Goal: Task Accomplishment & Management: Manage account settings

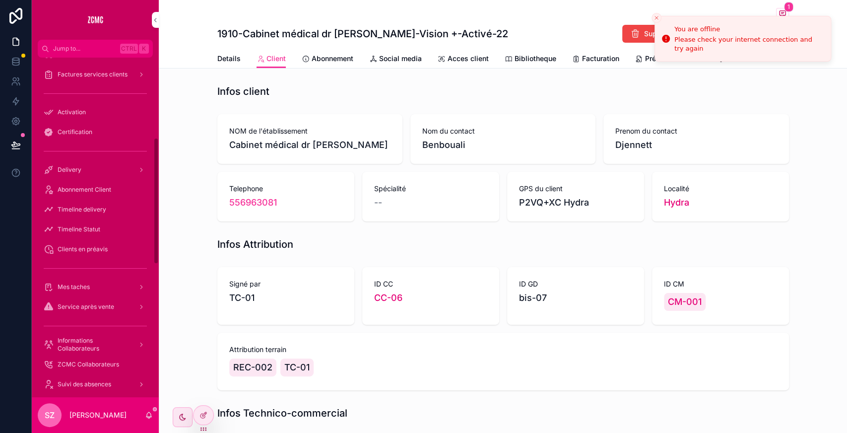
scroll to position [215, 0]
click at [83, 191] on div "Abonnement Client" at bounding box center [95, 188] width 103 height 16
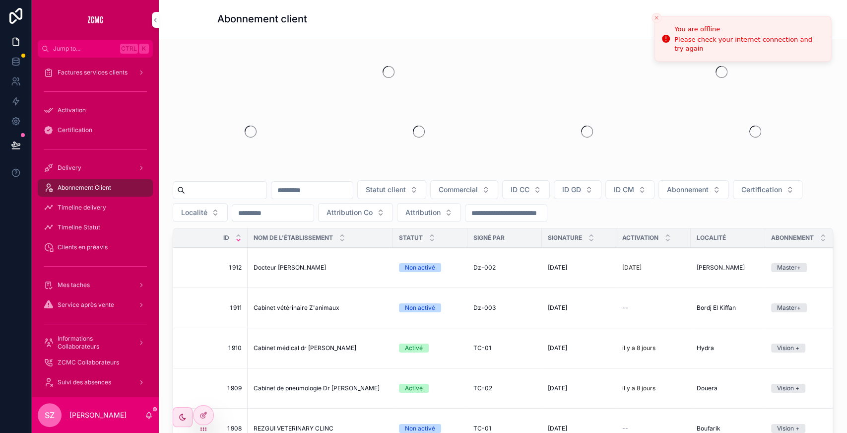
click at [218, 188] on input "scrollable content" at bounding box center [225, 190] width 81 height 14
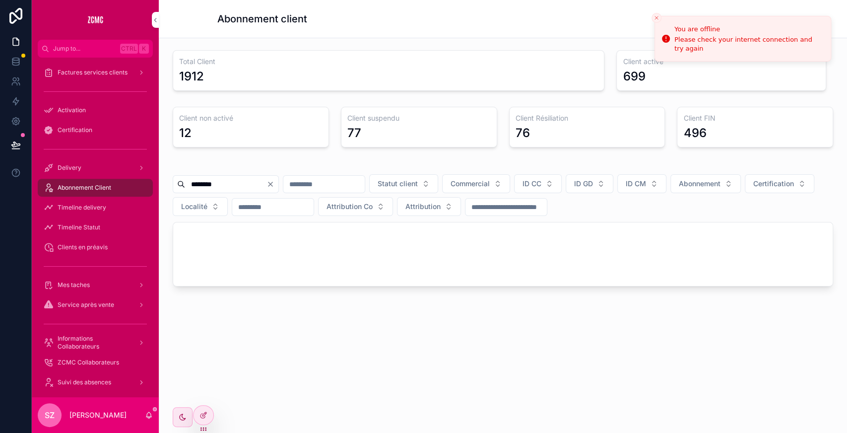
click at [241, 185] on input "********" at bounding box center [225, 184] width 81 height 14
click at [241, 185] on input "*" at bounding box center [225, 184] width 81 height 14
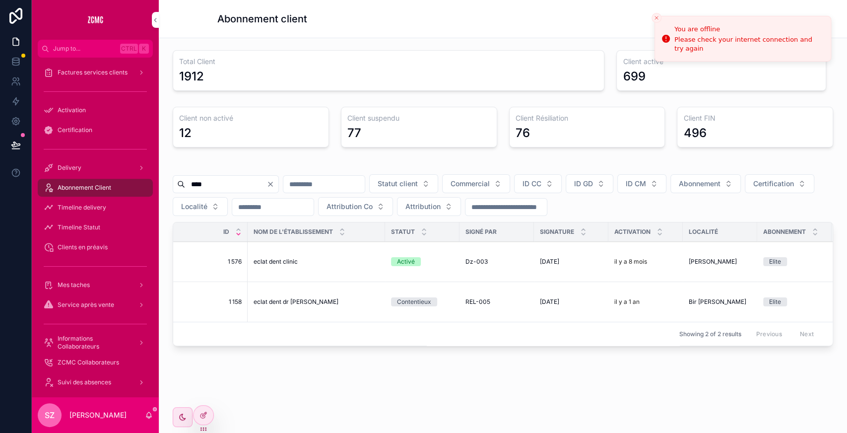
click at [226, 183] on input "****" at bounding box center [225, 184] width 81 height 14
paste input "*******"
click at [226, 183] on input "**********" at bounding box center [225, 184] width 81 height 14
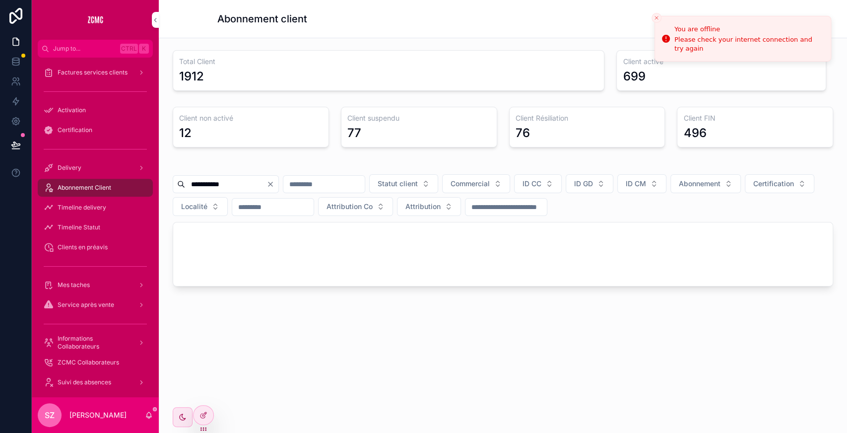
click at [242, 183] on input "**********" at bounding box center [225, 184] width 81 height 14
paste input "scrollable content"
click at [242, 183] on input "**********" at bounding box center [225, 184] width 81 height 14
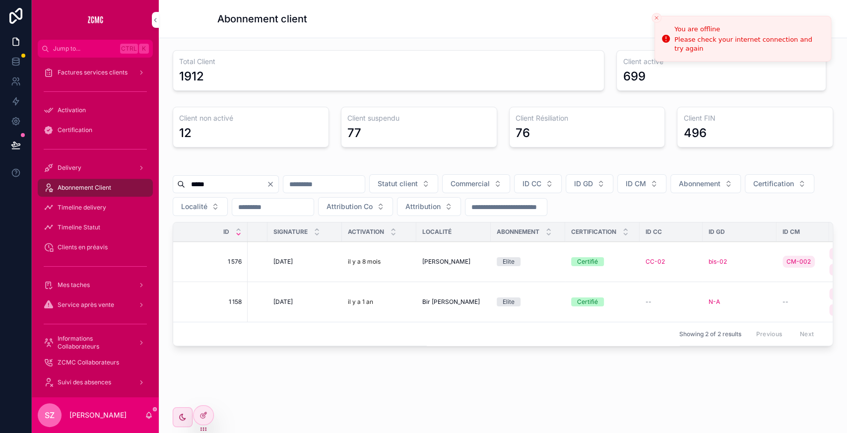
scroll to position [0, 267]
type input "****"
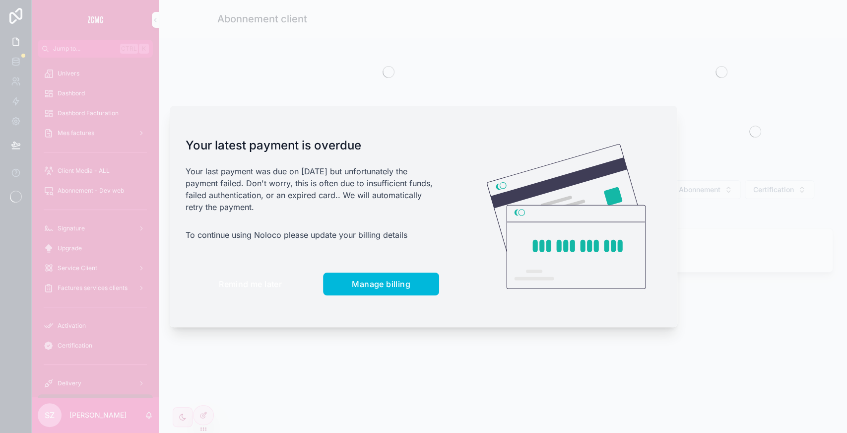
click at [260, 274] on button "Remind me later" at bounding box center [251, 283] width 130 height 23
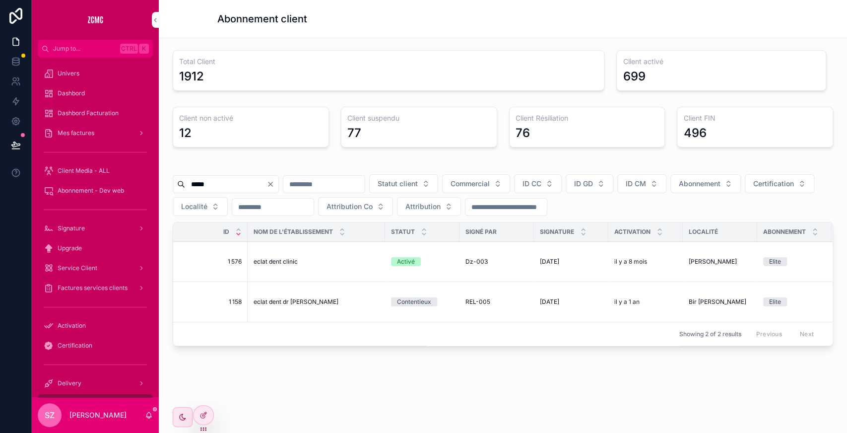
click at [221, 185] on input "****" at bounding box center [225, 184] width 81 height 14
click at [221, 185] on input "*****" at bounding box center [225, 184] width 81 height 14
type input "*"
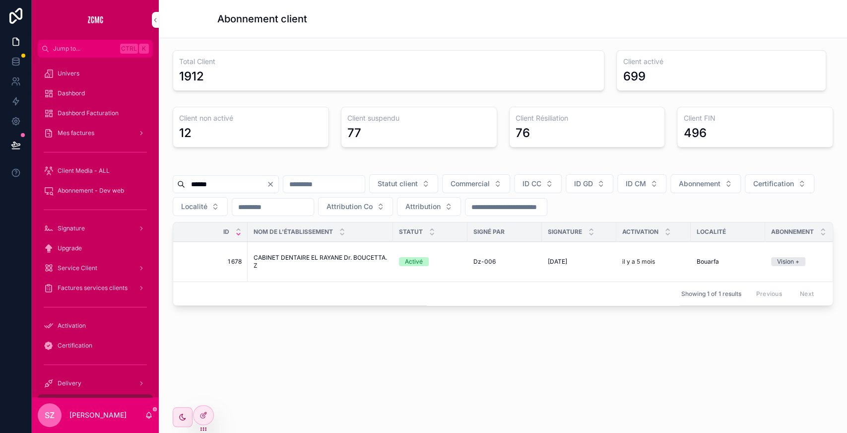
type input "******"
click at [279, 263] on span "CABINET DENTAIRE EL RAYANE Dr. BOUCETTA. Z" at bounding box center [321, 262] width 134 height 16
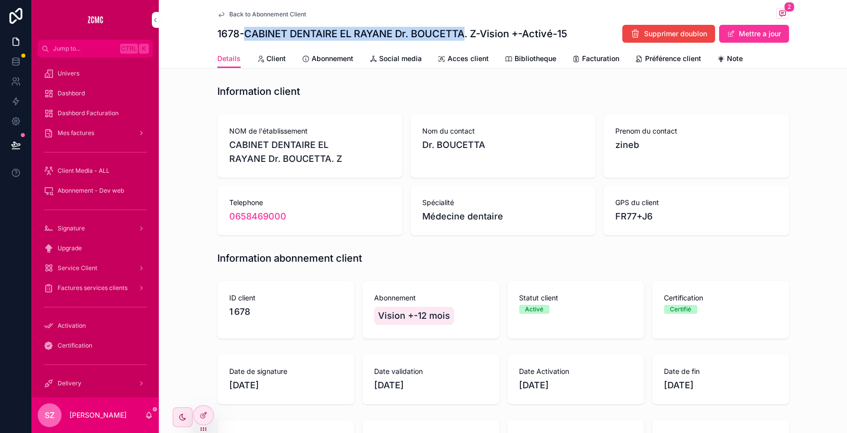
drag, startPoint x: 237, startPoint y: 36, endPoint x: 463, endPoint y: 31, distance: 225.4
click at [463, 31] on h1 "1678-CABINET DENTAIRE EL RAYANE Dr. BOUCETTA. Z-Vision +-Activé-15" at bounding box center [392, 34] width 350 height 14
copy h1 "CABINET DENTAIRE EL RAYANE Dr. BOUCETTA"
click at [588, 63] on span "Facturation" at bounding box center [600, 59] width 37 height 10
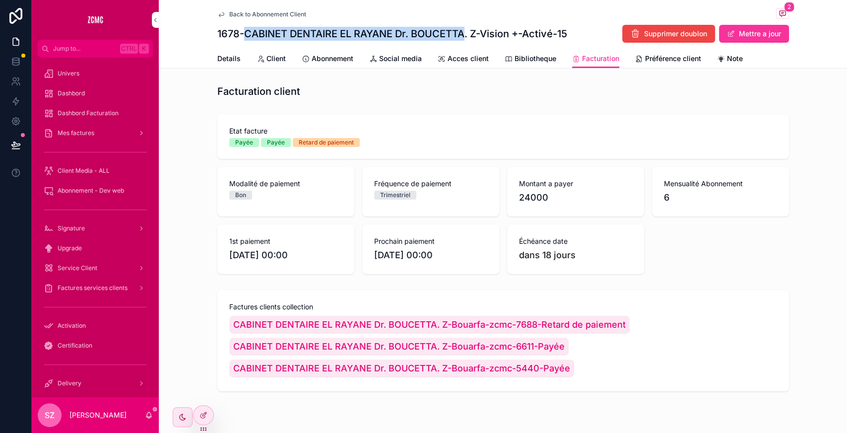
click at [525, 60] on span "Bibliotheque" at bounding box center [536, 59] width 42 height 10
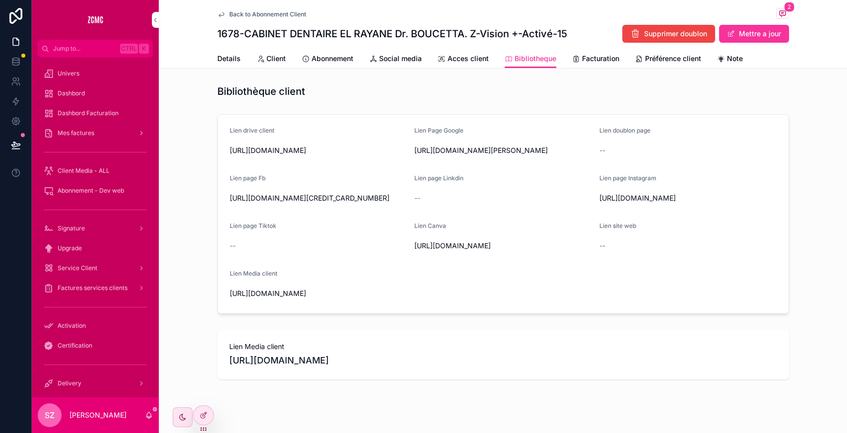
click at [582, 110] on div "Lien drive client [URL][DOMAIN_NAME] Lien Page Google [URL][DOMAIN_NAME][PERSON…" at bounding box center [503, 213] width 688 height 207
click at [331, 56] on span "Abonnement" at bounding box center [333, 59] width 42 height 10
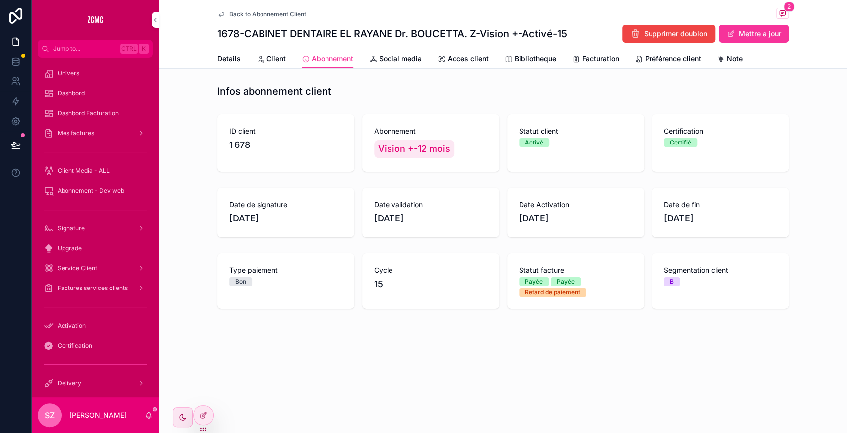
click at [271, 59] on span "Client" at bounding box center [276, 59] width 19 height 10
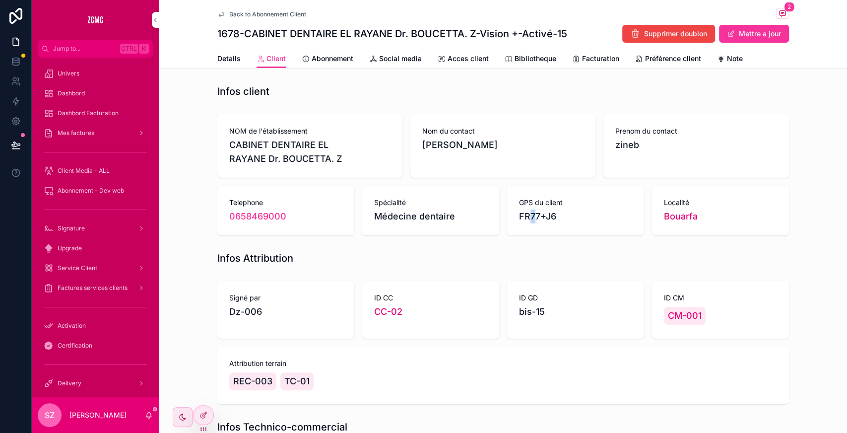
click at [526, 213] on span "FR77+J6" at bounding box center [575, 216] width 113 height 14
copy span "FR77+J6"
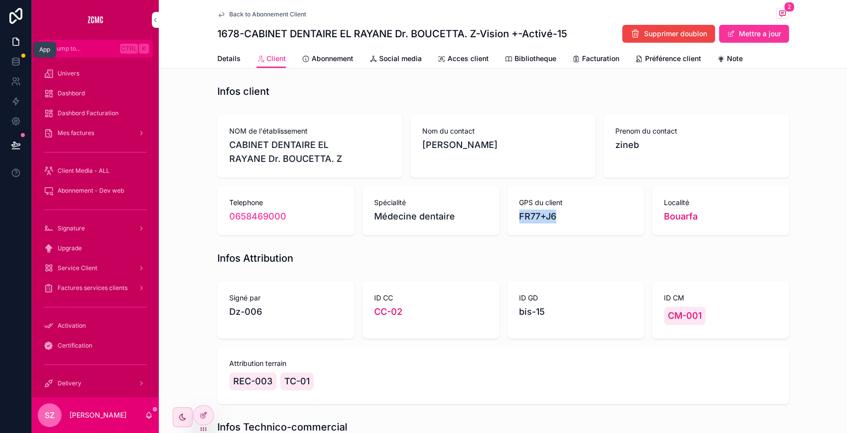
click at [14, 39] on icon at bounding box center [16, 42] width 10 height 10
click at [23, 20] on icon at bounding box center [16, 16] width 20 height 16
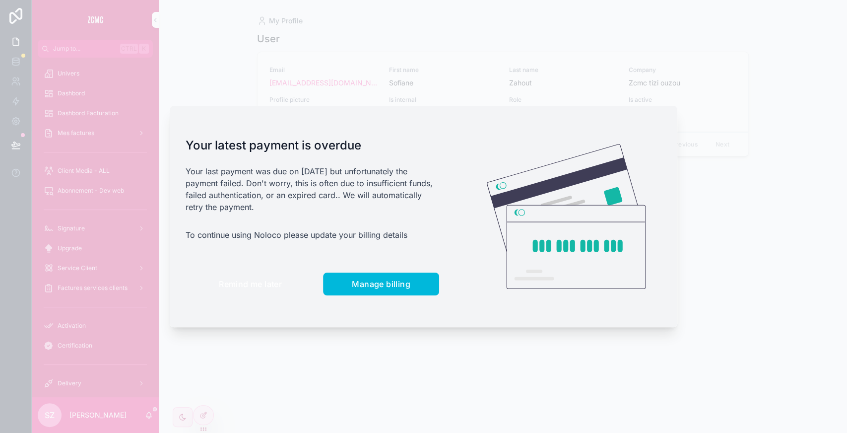
click at [268, 279] on span "Remind me later" at bounding box center [250, 284] width 63 height 10
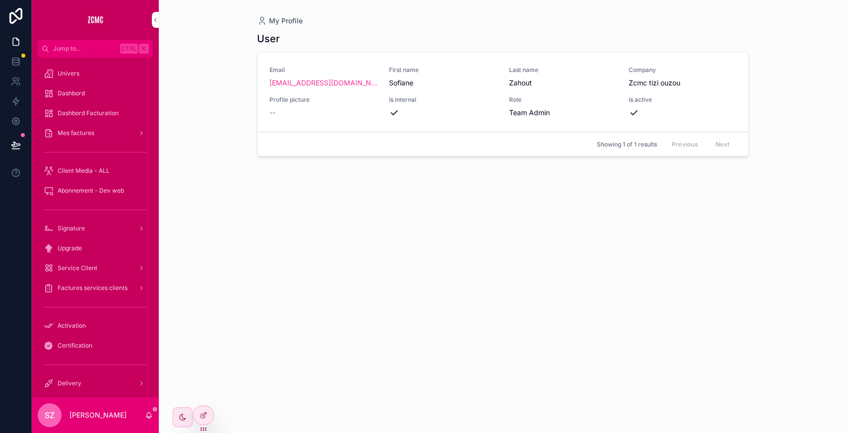
click at [103, 413] on p "[PERSON_NAME]" at bounding box center [97, 415] width 57 height 10
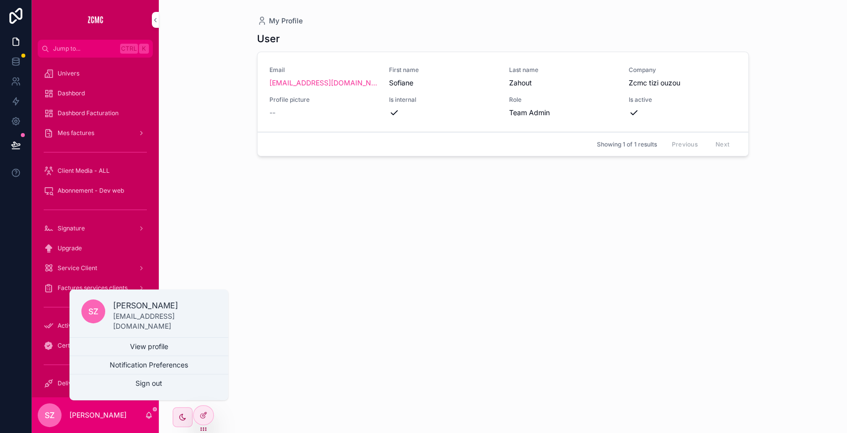
click at [132, 382] on button "Sign out" at bounding box center [148, 383] width 159 height 18
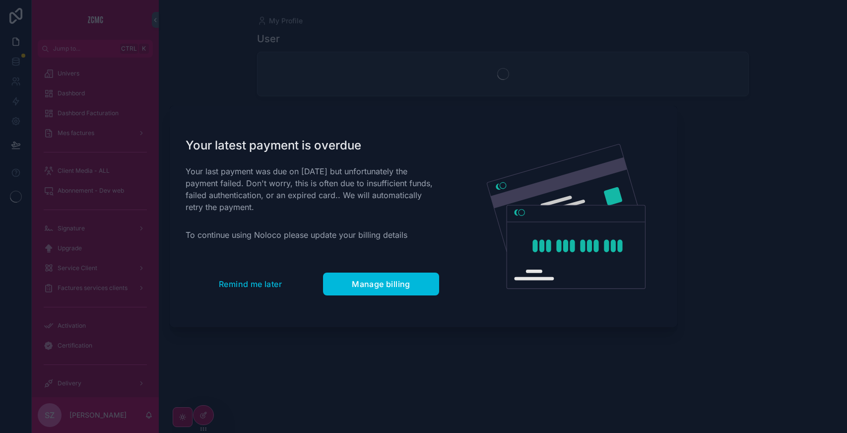
click at [243, 281] on span "Remind me later" at bounding box center [250, 284] width 63 height 10
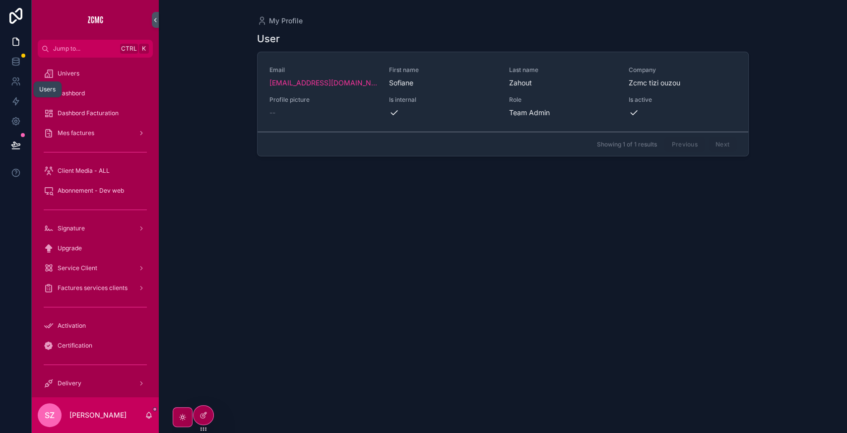
click at [18, 85] on icon at bounding box center [16, 81] width 10 height 10
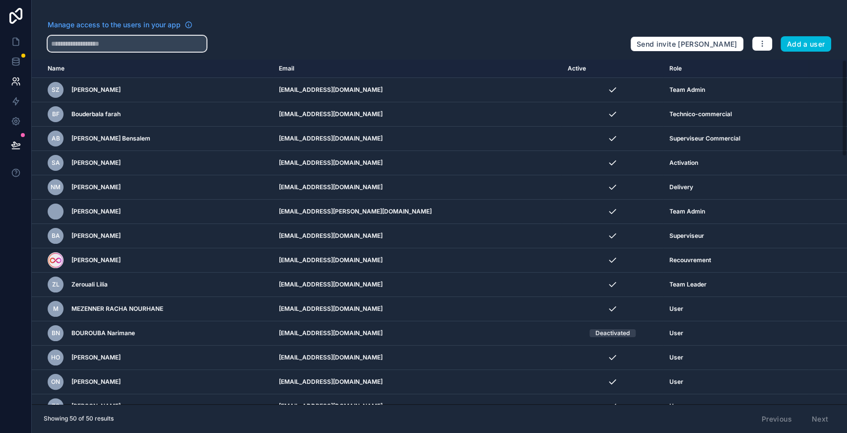
click at [151, 37] on input "text" at bounding box center [127, 44] width 159 height 16
click at [0, 0] on icon "scrollable content" at bounding box center [0, 0] width 0 height 0
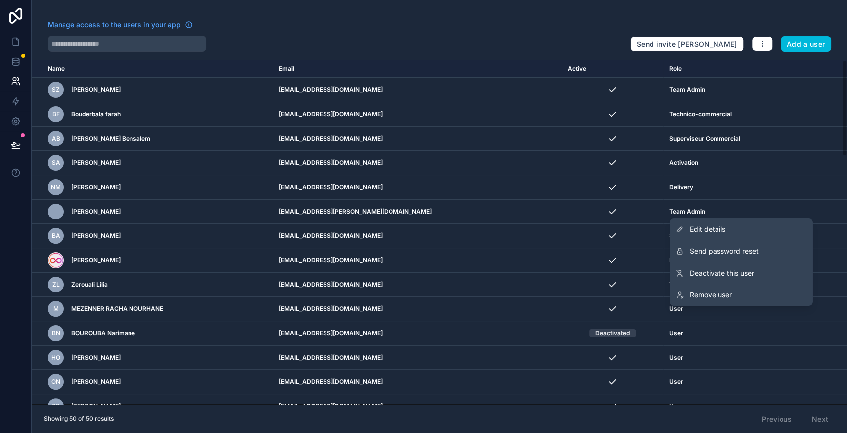
click at [721, 231] on span "Edit details" at bounding box center [708, 229] width 36 height 10
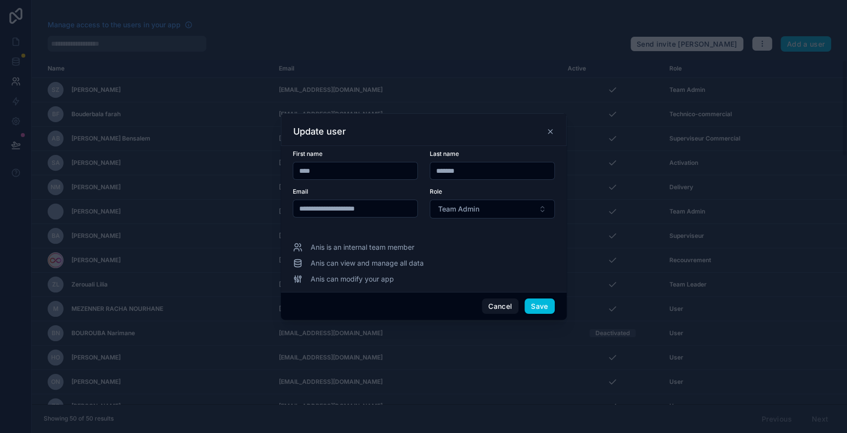
click at [313, 211] on input "**********" at bounding box center [355, 209] width 124 height 14
click at [344, 209] on input "**********" at bounding box center [355, 209] width 124 height 14
type input "**********"
click at [544, 311] on button "Save" at bounding box center [540, 306] width 30 height 16
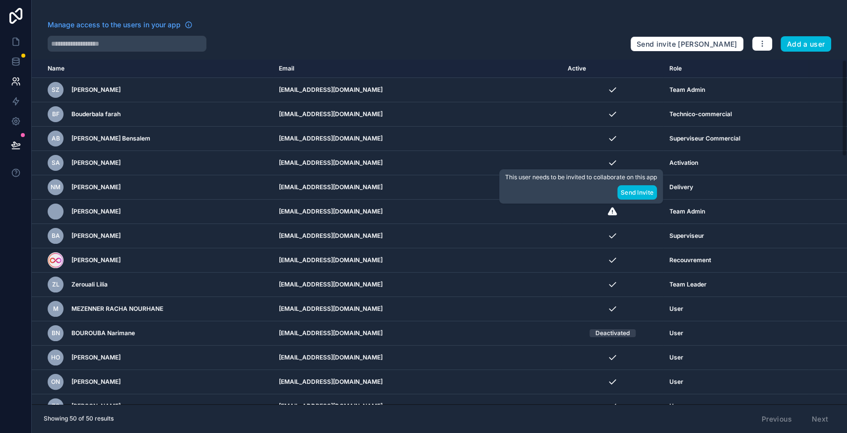
click at [641, 190] on button "Send Invite" at bounding box center [637, 192] width 40 height 14
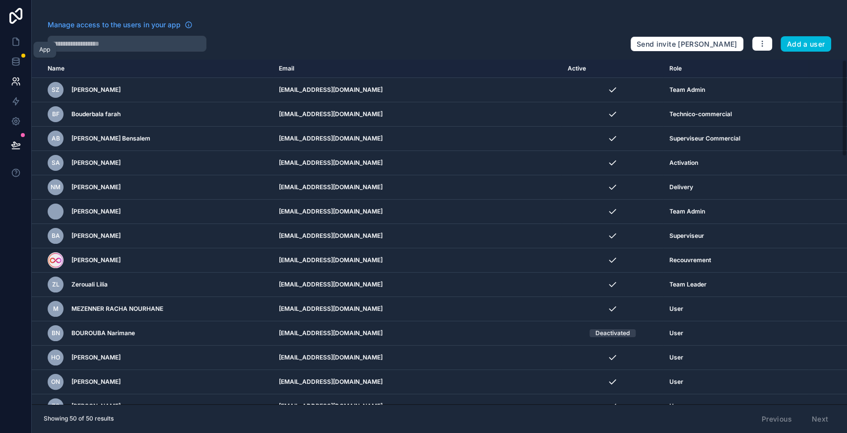
click at [10, 47] on link at bounding box center [15, 42] width 31 height 20
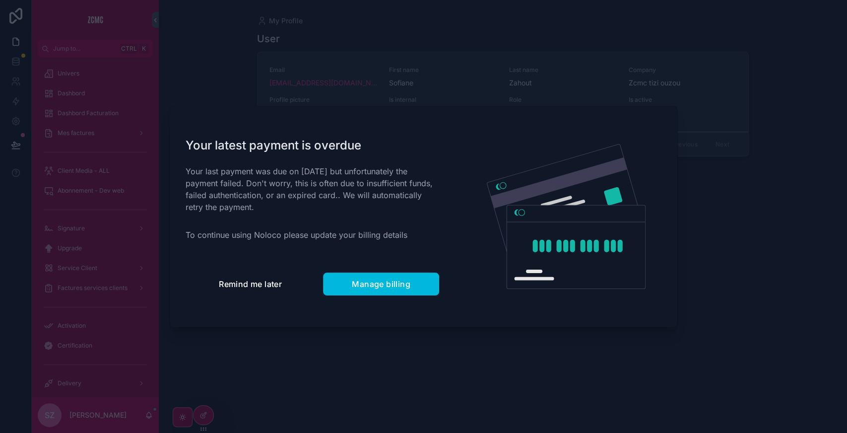
click at [279, 288] on span "Remind me later" at bounding box center [250, 284] width 63 height 10
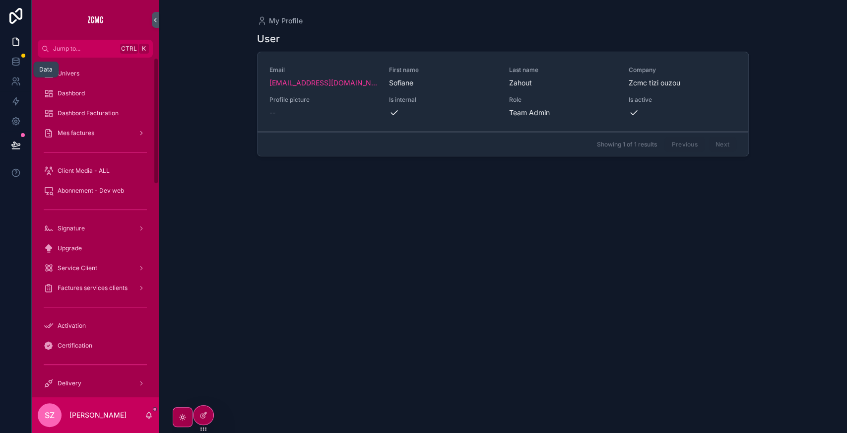
click at [18, 57] on icon at bounding box center [16, 62] width 10 height 10
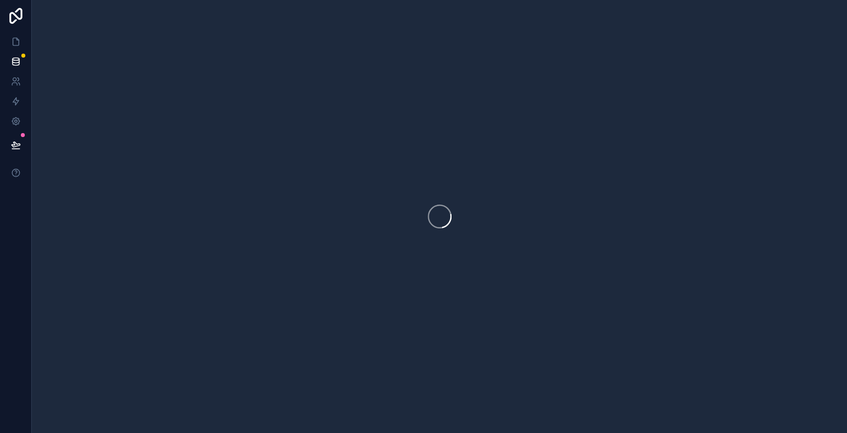
click at [15, 27] on link at bounding box center [16, 16] width 32 height 32
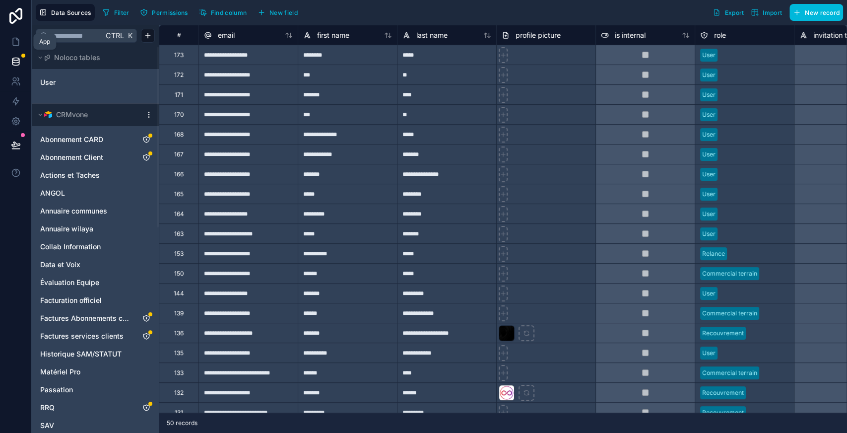
click at [13, 40] on icon at bounding box center [16, 42] width 10 height 10
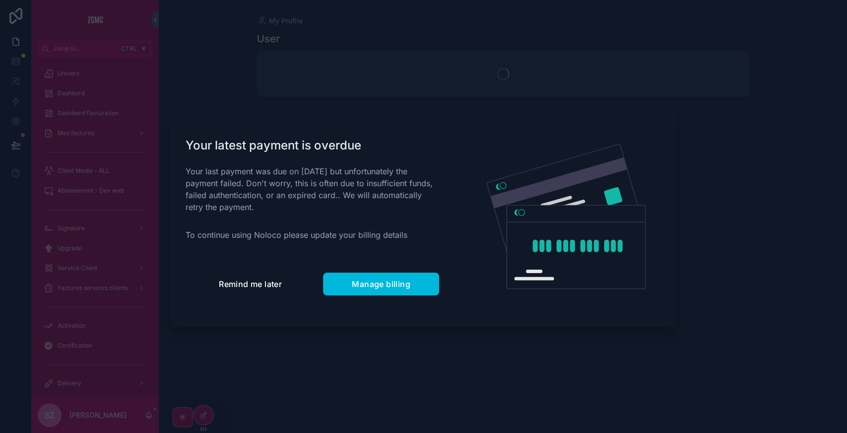
click at [247, 279] on span "Remind me later" at bounding box center [250, 284] width 63 height 10
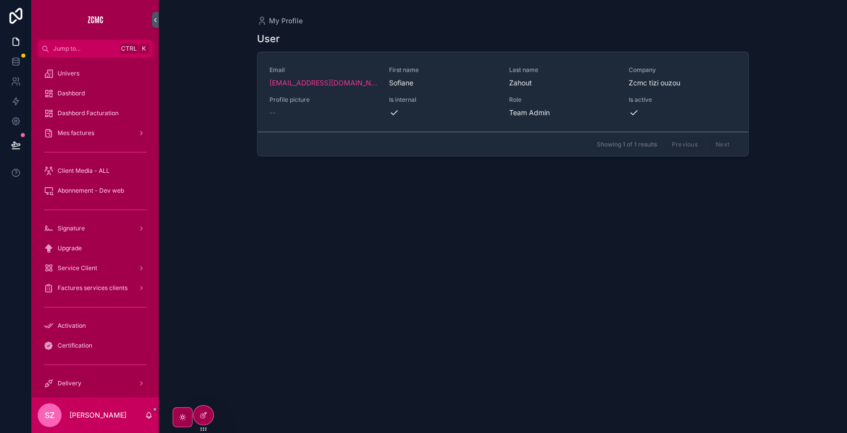
click at [95, 409] on div "SZ Sofiane Zahout" at bounding box center [95, 415] width 127 height 36
click at [92, 411] on p "Sofiane Zahout" at bounding box center [97, 415] width 57 height 10
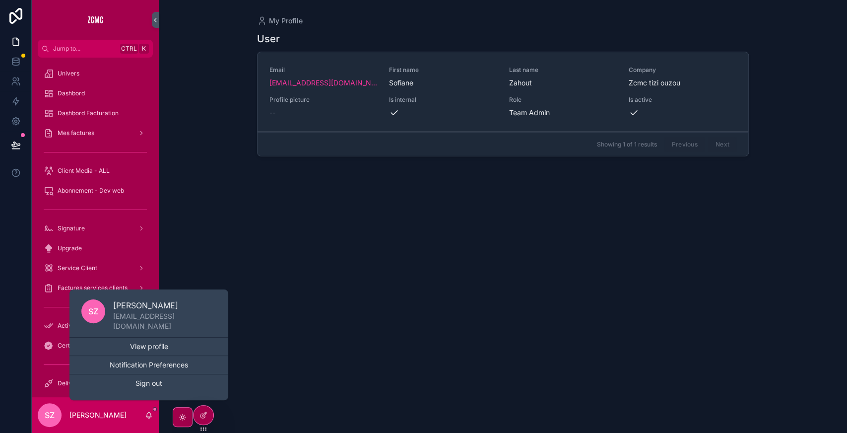
click at [145, 384] on button "Sign out" at bounding box center [148, 383] width 159 height 18
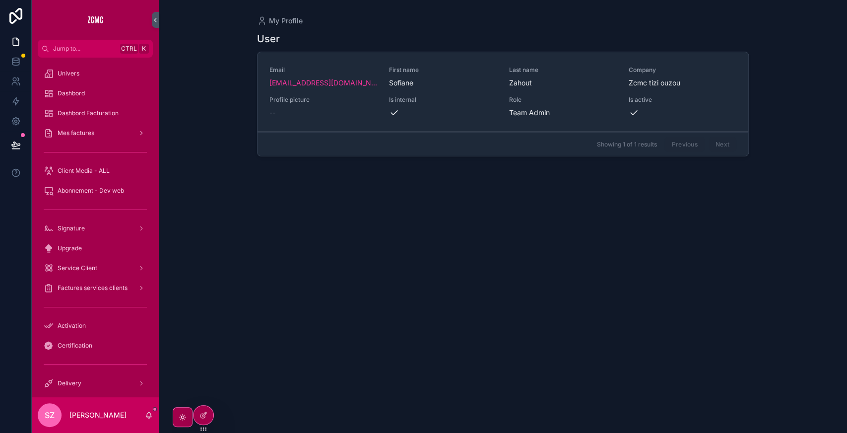
click at [14, 9] on icon at bounding box center [16, 16] width 20 height 16
click at [15, 120] on icon at bounding box center [15, 121] width 2 height 2
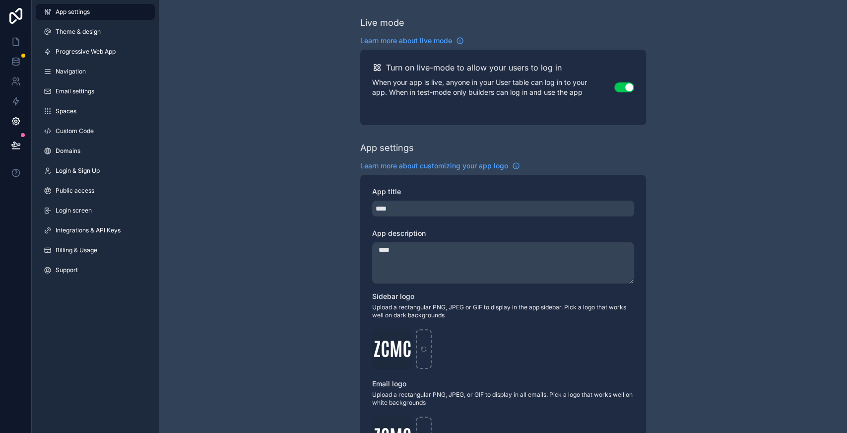
click at [95, 232] on span "Integrations & API Keys" at bounding box center [88, 230] width 65 height 8
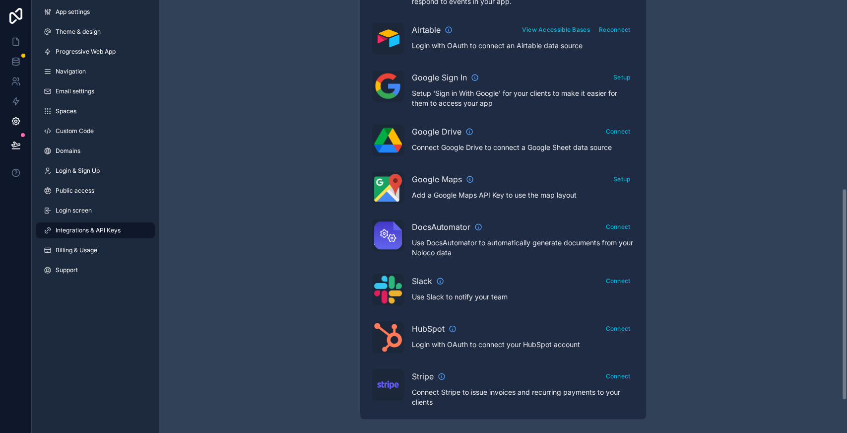
scroll to position [301, 0]
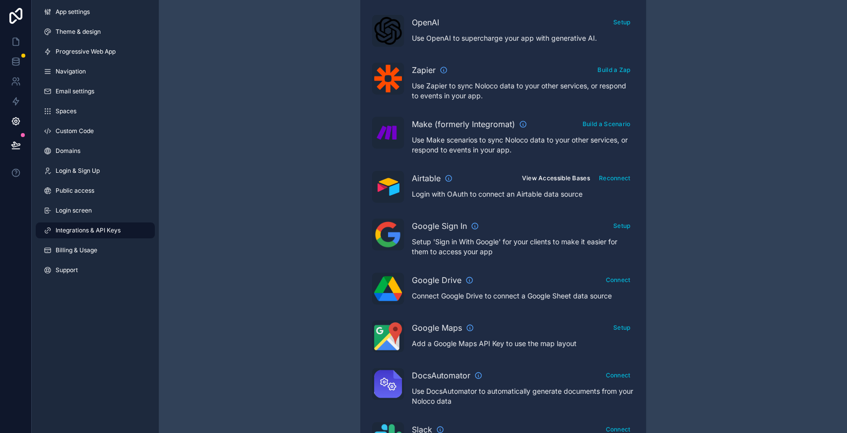
click at [561, 171] on button "View Accessible Bases" at bounding box center [555, 178] width 75 height 14
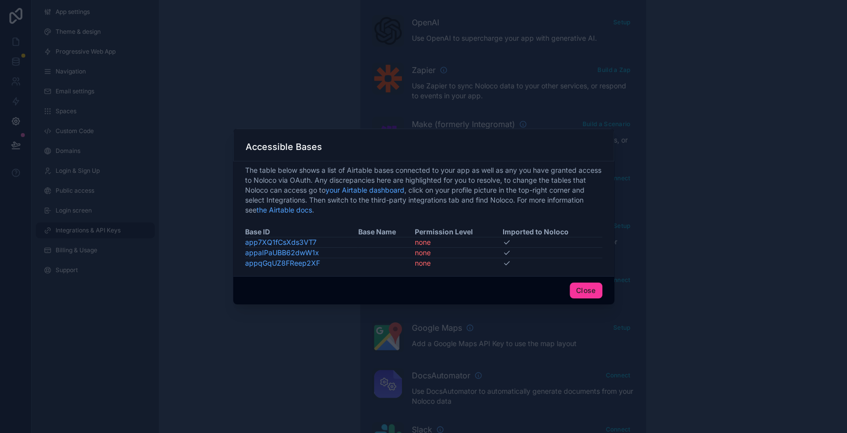
click at [585, 294] on button "Close" at bounding box center [586, 290] width 33 height 16
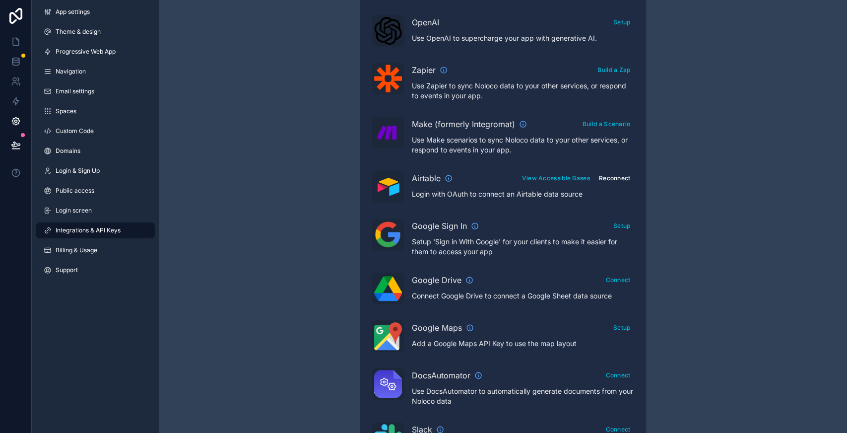
click at [616, 178] on button "Reconnect" at bounding box center [615, 178] width 39 height 14
click at [547, 179] on button "View Accessible Bases" at bounding box center [555, 178] width 75 height 14
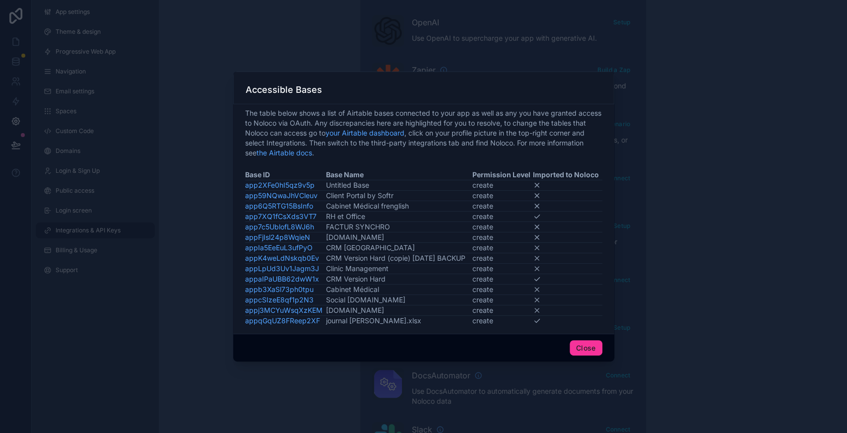
click at [581, 346] on button "Close" at bounding box center [586, 348] width 33 height 16
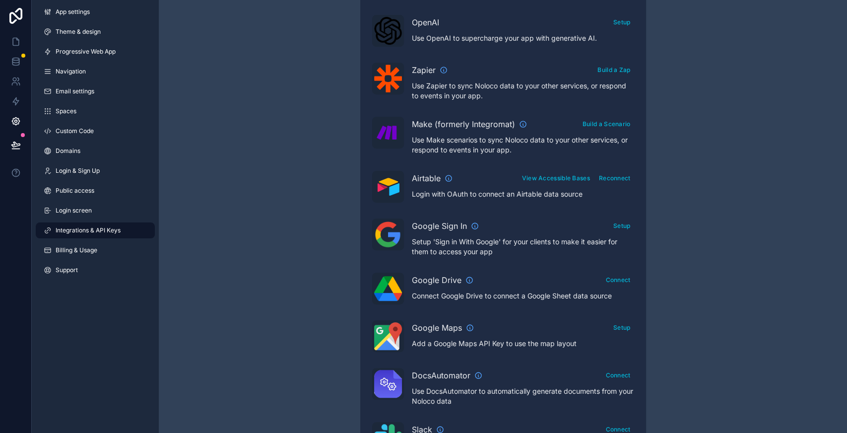
click at [14, 22] on icon at bounding box center [15, 16] width 13 height 16
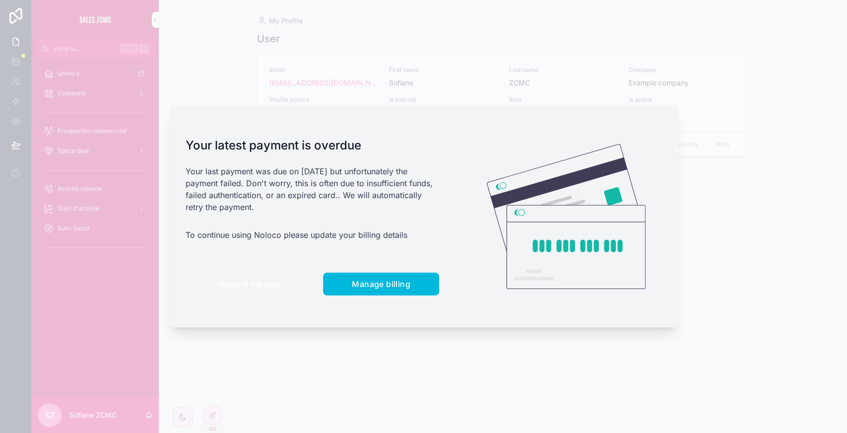
click at [227, 278] on button "Remind me later" at bounding box center [251, 283] width 130 height 23
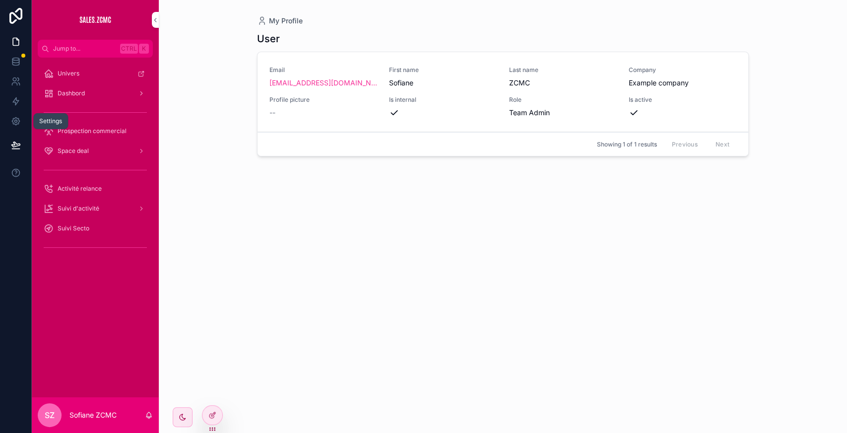
click at [17, 124] on icon at bounding box center [15, 121] width 7 height 7
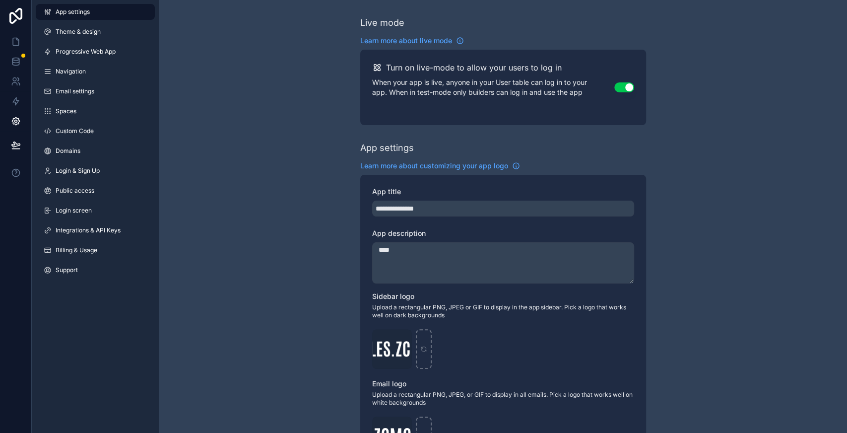
click at [86, 231] on span "Integrations & API Keys" at bounding box center [88, 230] width 65 height 8
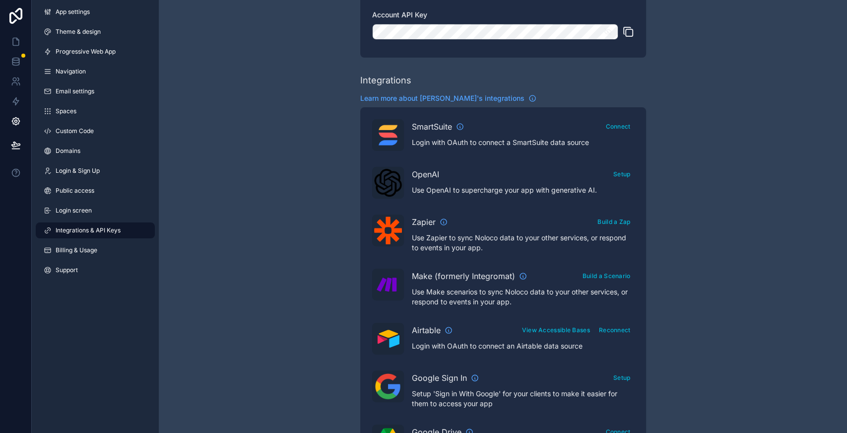
scroll to position [384, 0]
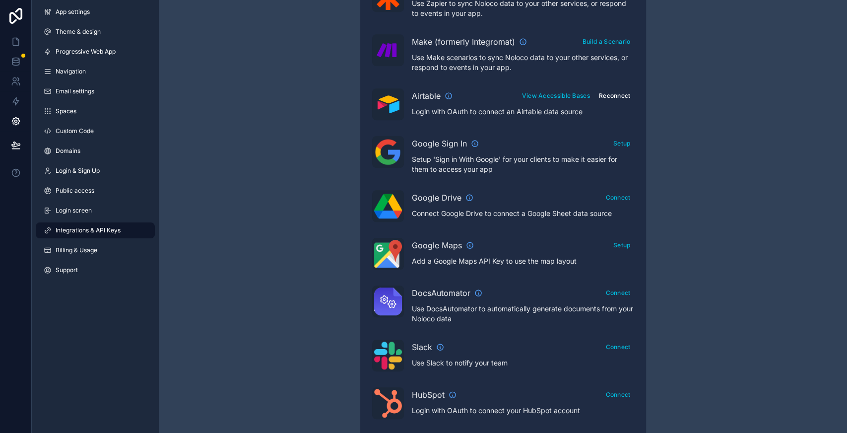
click at [616, 96] on button "Reconnect" at bounding box center [615, 95] width 39 height 14
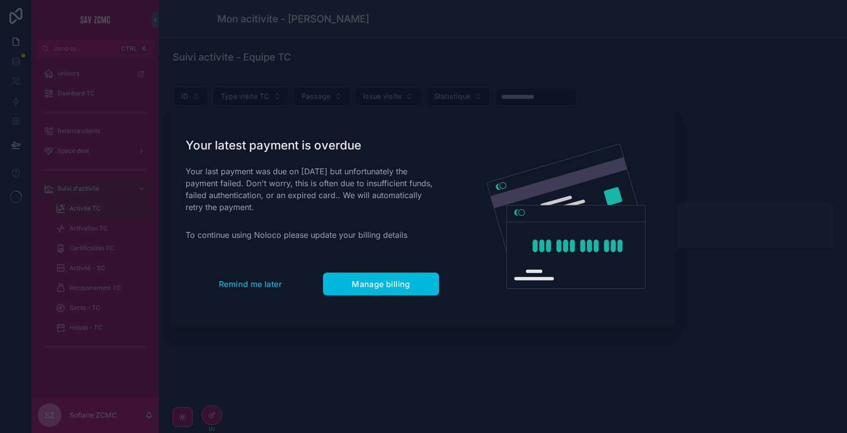
click at [245, 282] on span "Remind me later" at bounding box center [250, 284] width 63 height 10
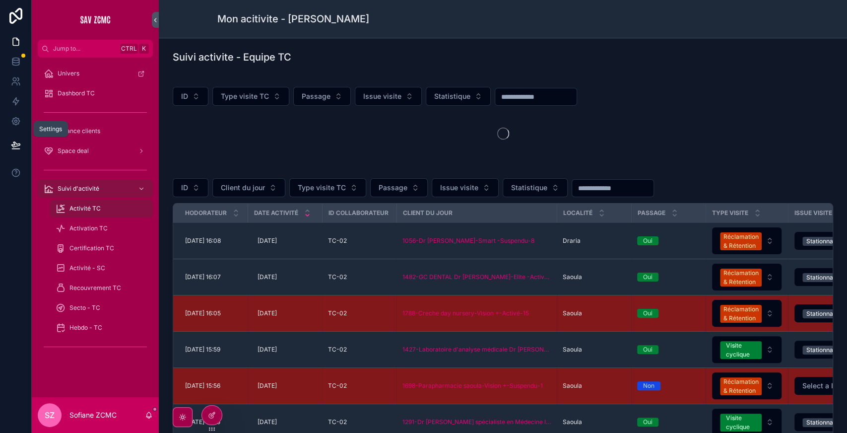
click at [17, 121] on icon at bounding box center [15, 121] width 2 height 2
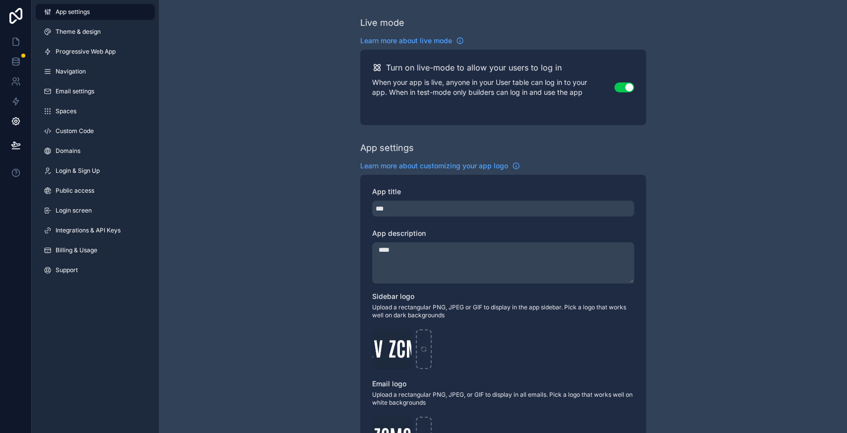
click at [93, 231] on span "Integrations & API Keys" at bounding box center [88, 230] width 65 height 8
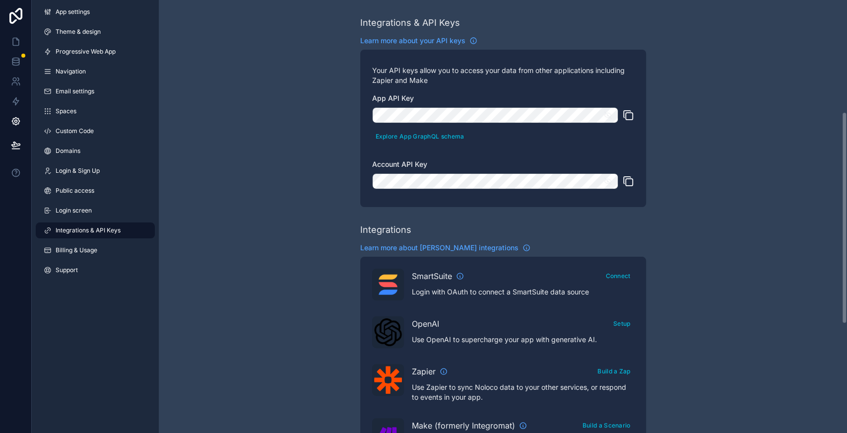
scroll to position [228, 0]
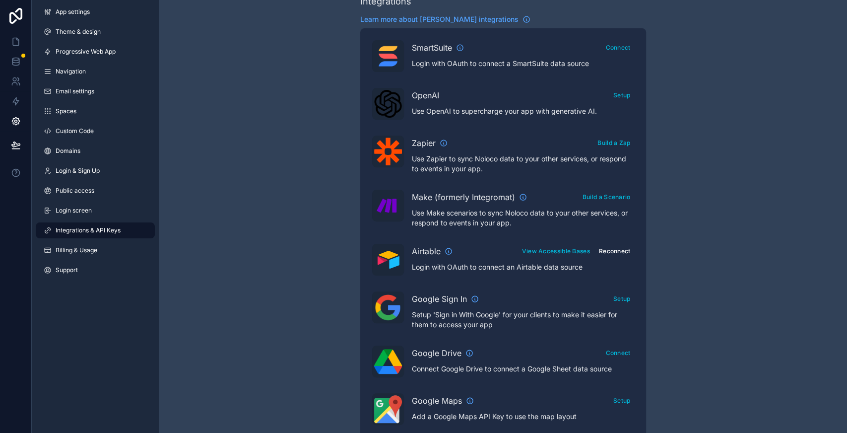
click at [615, 248] on button "Reconnect" at bounding box center [615, 251] width 39 height 14
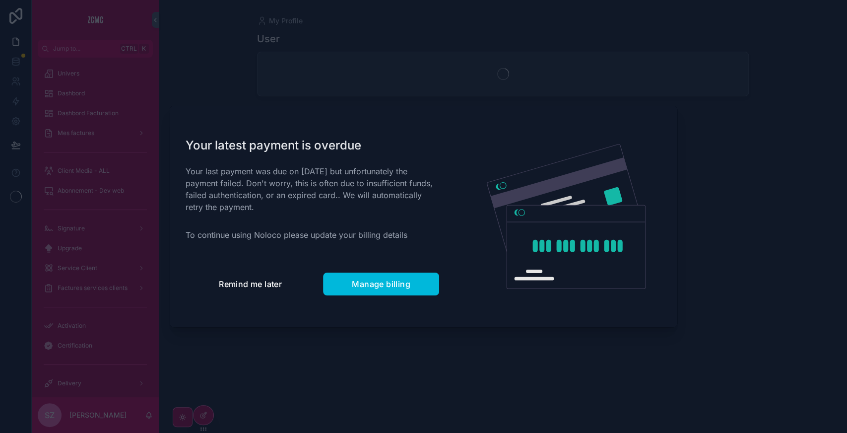
click at [237, 277] on button "Remind me later" at bounding box center [251, 283] width 130 height 23
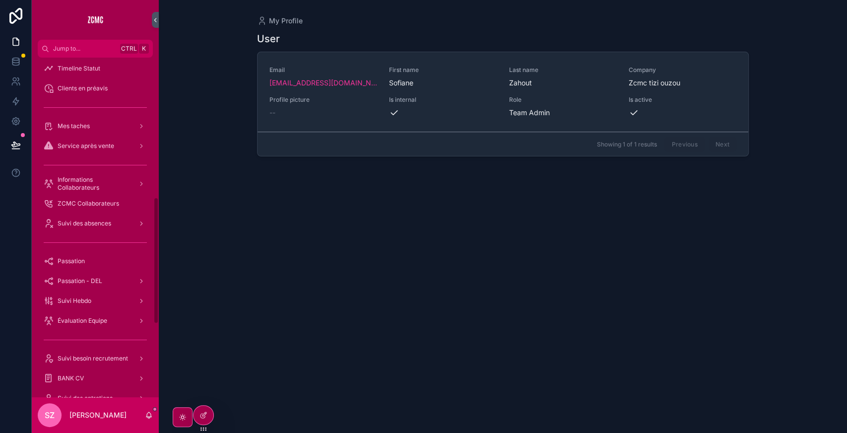
scroll to position [374, 0]
click at [81, 179] on span "Informations Collaborateurs" at bounding box center [94, 184] width 72 height 16
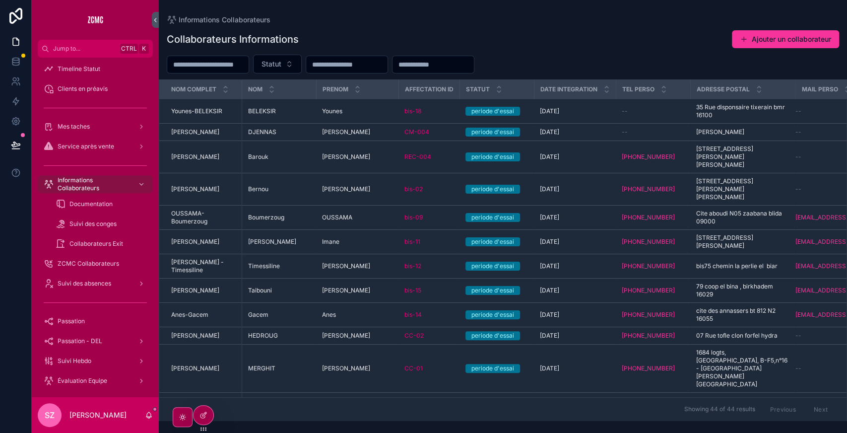
scroll to position [0, 33]
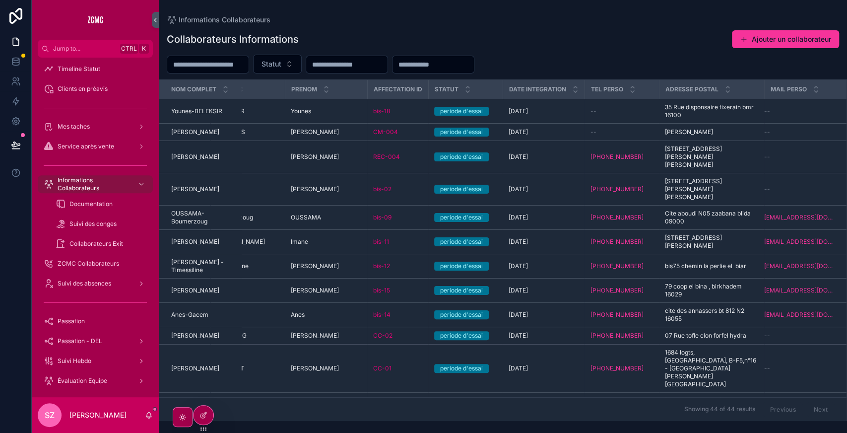
click at [605, 135] on div "--" at bounding box center [622, 132] width 63 height 8
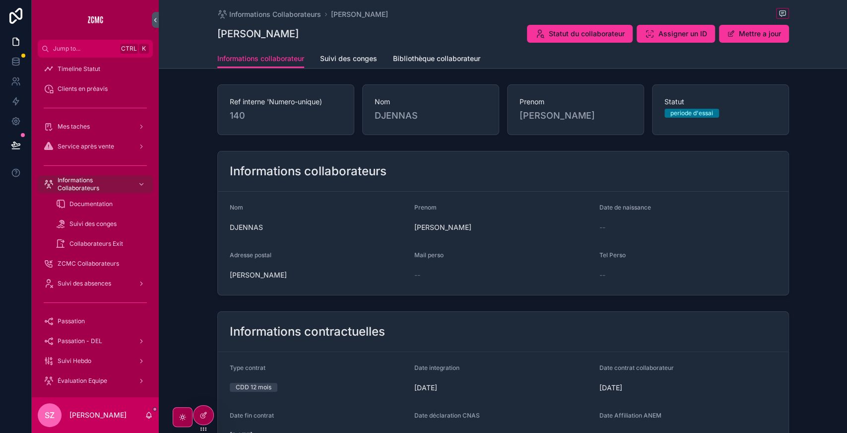
click at [751, 30] on button "Mettre a jour" at bounding box center [754, 34] width 70 height 18
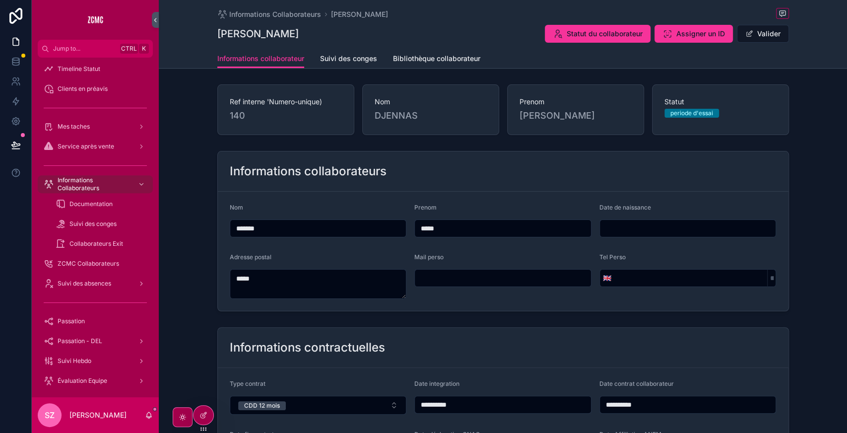
click at [442, 280] on input "scrollable content" at bounding box center [503, 278] width 176 height 14
click at [651, 229] on input "scrollable content" at bounding box center [688, 228] width 176 height 14
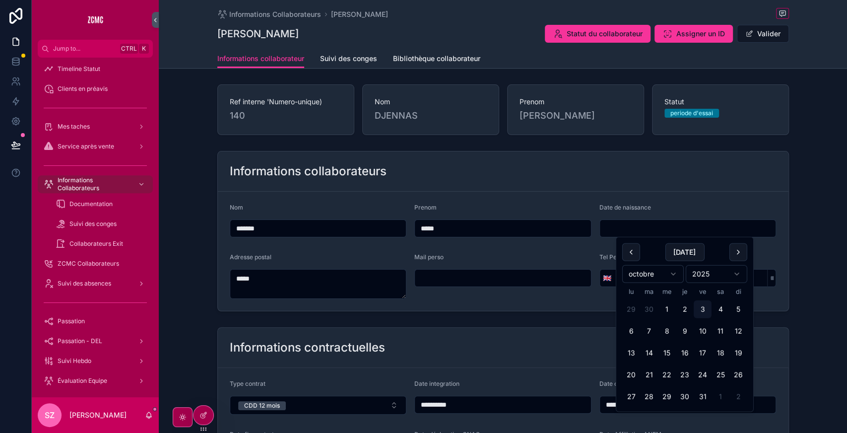
click at [651, 229] on input "scrollable content" at bounding box center [688, 228] width 176 height 14
click at [685, 255] on button "Today" at bounding box center [684, 252] width 39 height 18
type input "**********"
click at [799, 182] on div "**********" at bounding box center [503, 231] width 688 height 168
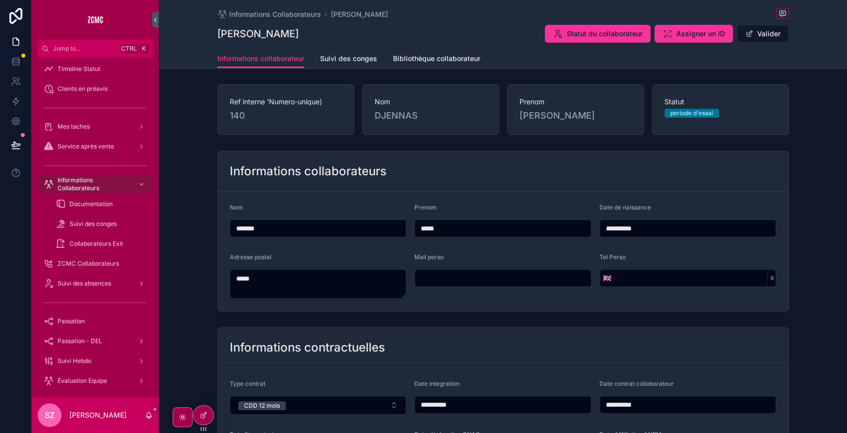
click at [757, 39] on button "Valider" at bounding box center [763, 34] width 52 height 18
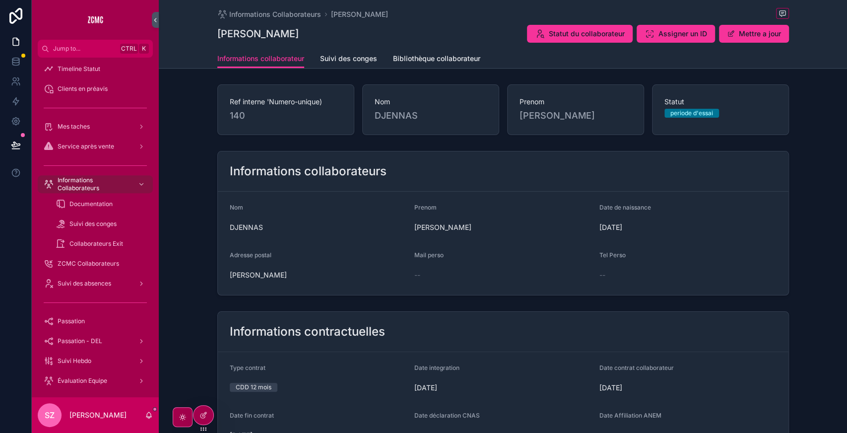
click at [804, 154] on div "Informations collaborateurs Nom DJENNAS Prenom Celia Date de naissance 03/10/20…" at bounding box center [503, 223] width 688 height 152
click at [626, 189] on div "Informations collaborateurs" at bounding box center [503, 171] width 571 height 40
click at [13, 45] on icon at bounding box center [16, 41] width 6 height 7
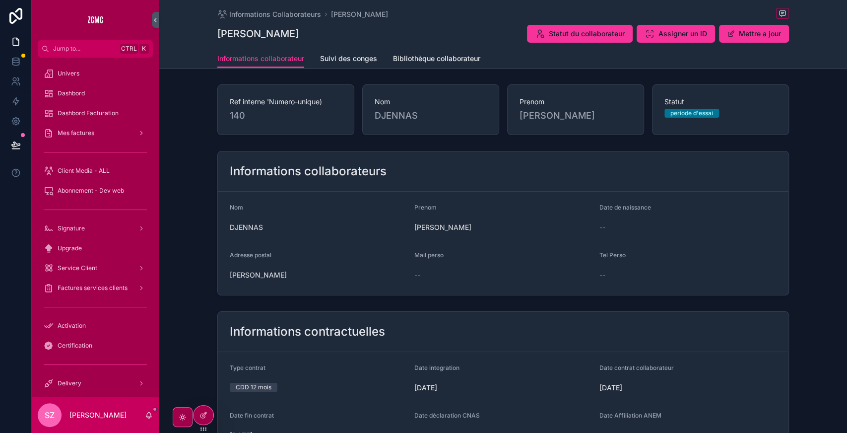
click at [18, 22] on icon at bounding box center [16, 16] width 20 height 16
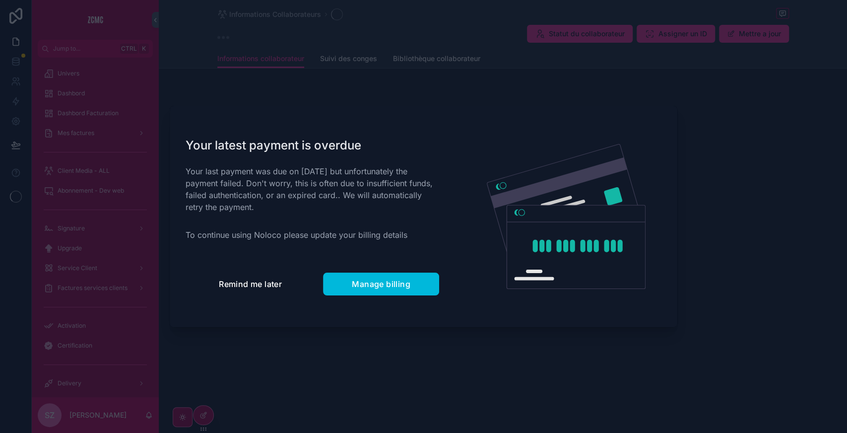
click at [242, 285] on span "Remind me later" at bounding box center [250, 284] width 63 height 10
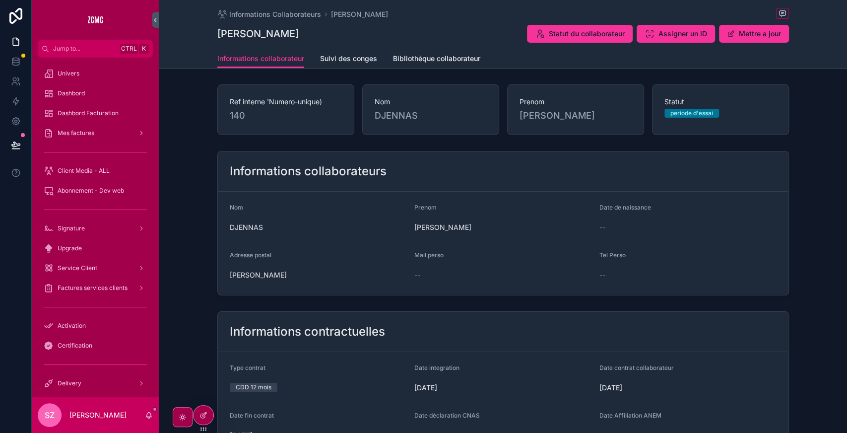
click at [6, 17] on icon at bounding box center [16, 16] width 20 height 16
